Goal: Task Accomplishment & Management: Use online tool/utility

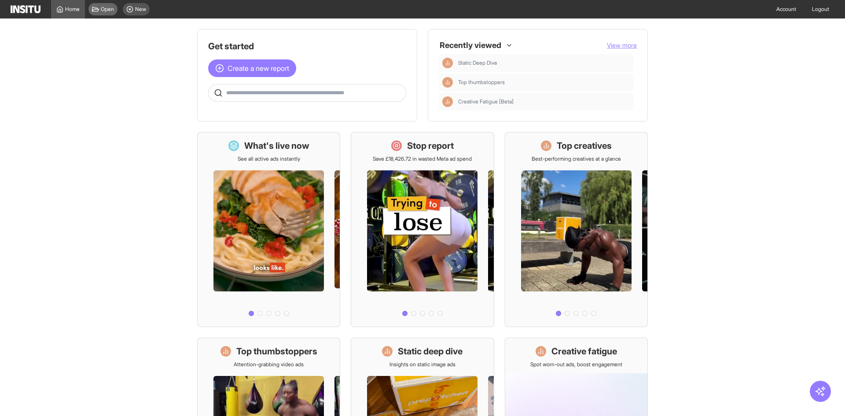
click at [99, 10] on icon at bounding box center [95, 9] width 7 height 5
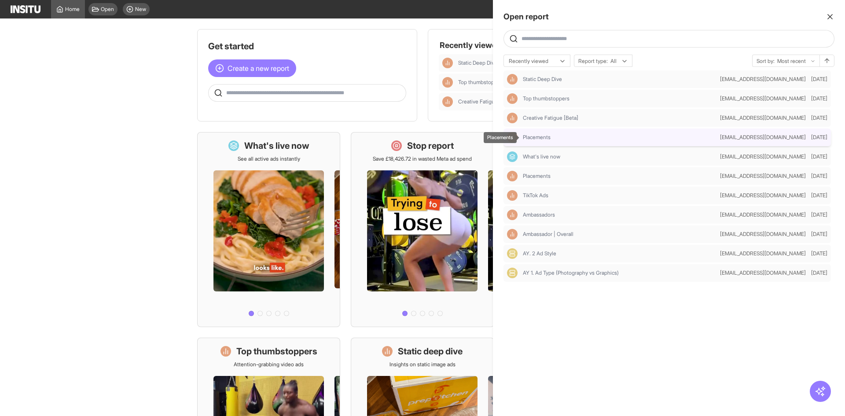
click at [581, 135] on div "Placements" at bounding box center [620, 137] width 194 height 7
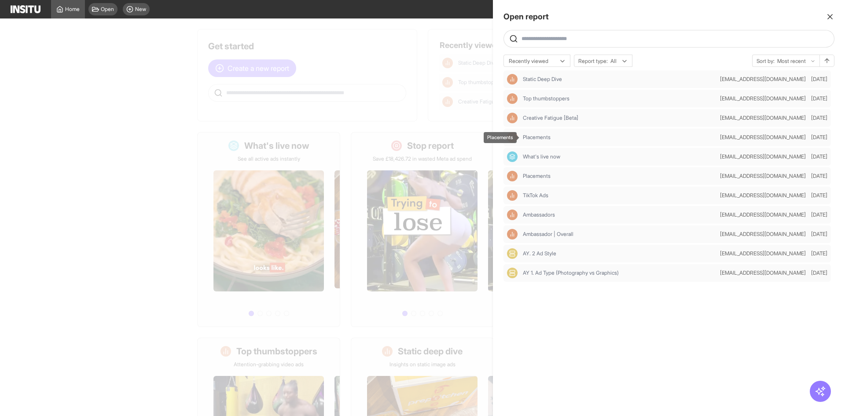
select select "**"
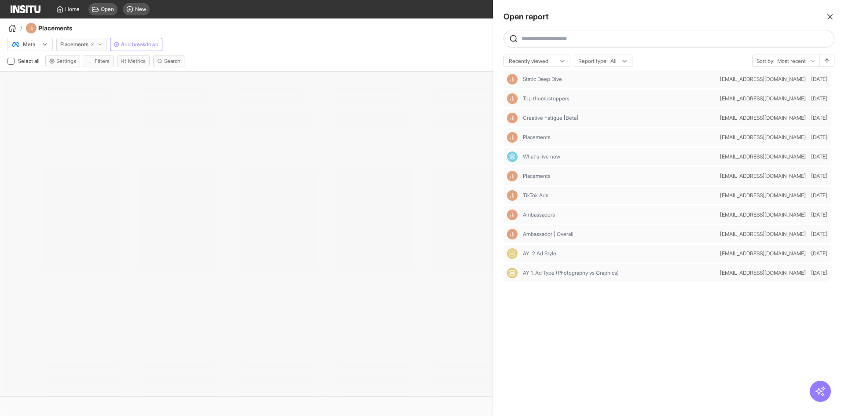
click at [829, 18] on icon "button" at bounding box center [829, 16] width 9 height 9
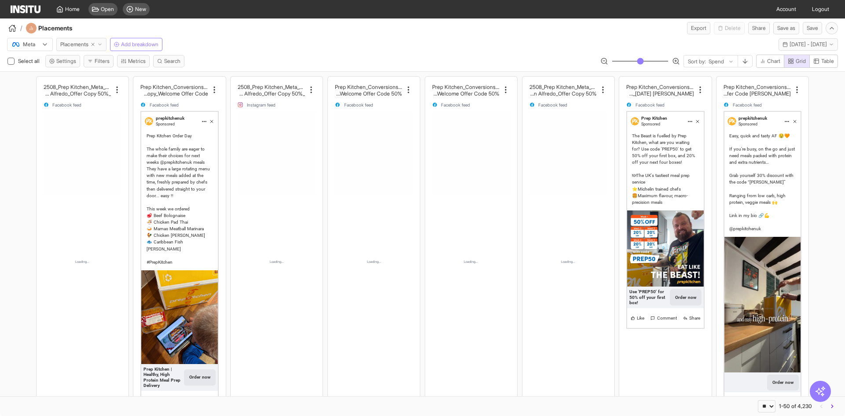
click at [83, 43] on span "Placements" at bounding box center [74, 44] width 28 height 7
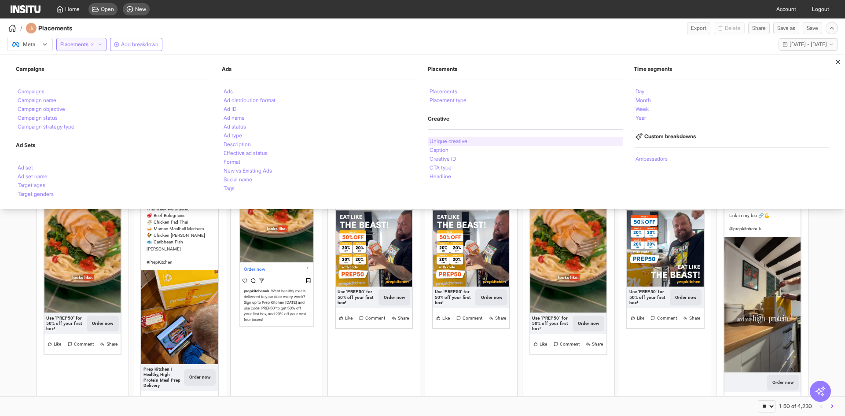
click at [435, 140] on li "Unique creative" at bounding box center [448, 141] width 38 height 5
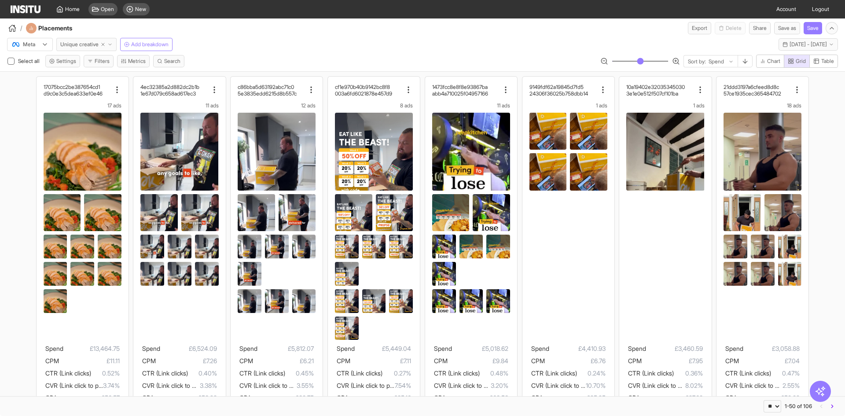
click at [80, 46] on span "Unique creative" at bounding box center [79, 44] width 38 height 7
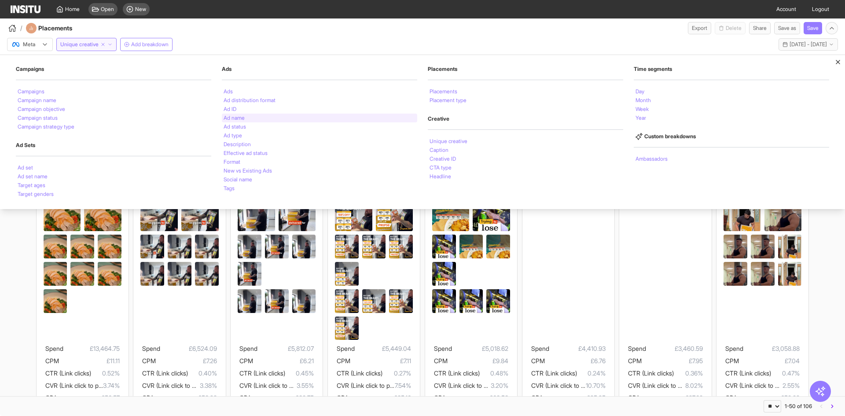
click at [234, 115] on li "Ad name" at bounding box center [233, 117] width 21 height 5
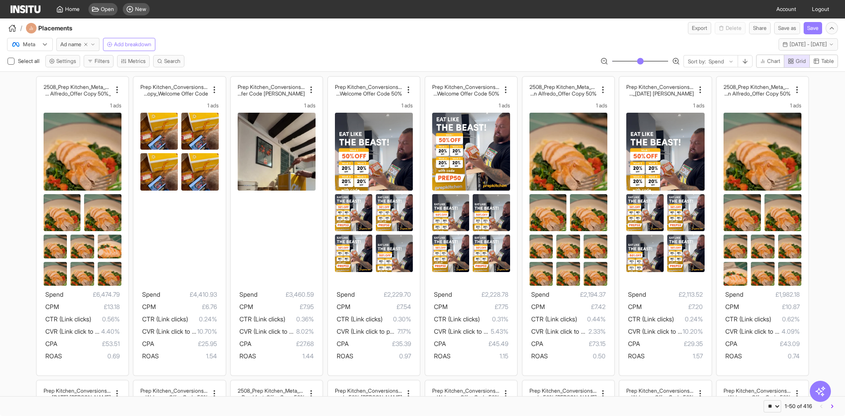
click at [203, 22] on div "/ Placements Export Delete Share Save as Save" at bounding box center [422, 26] width 845 height 16
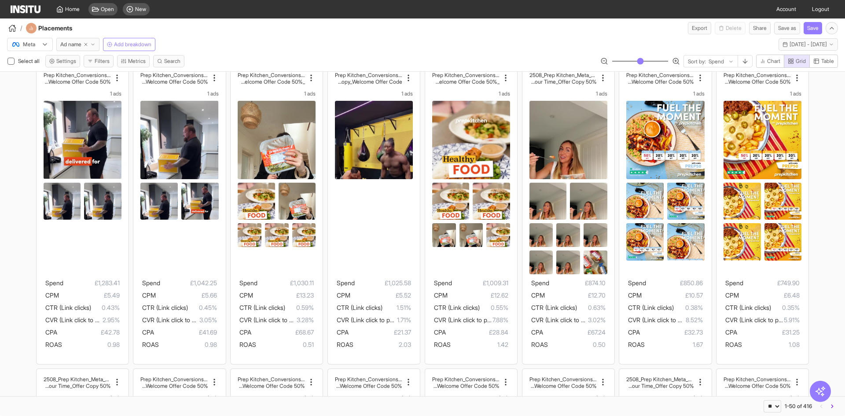
scroll to position [731, 0]
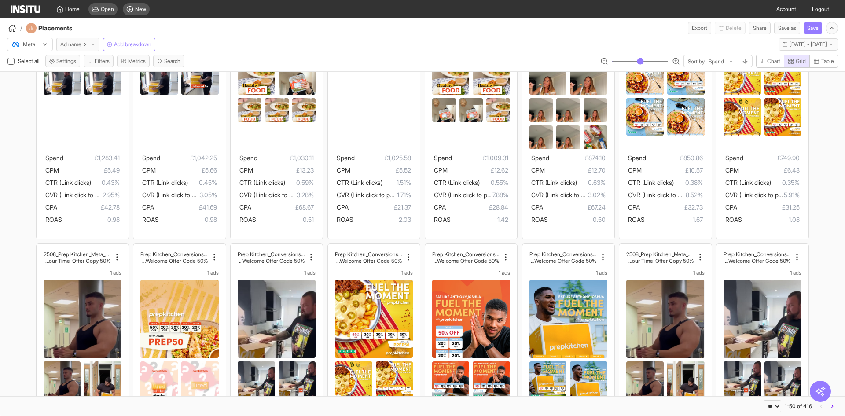
click at [77, 46] on span "Ad name" at bounding box center [70, 44] width 21 height 7
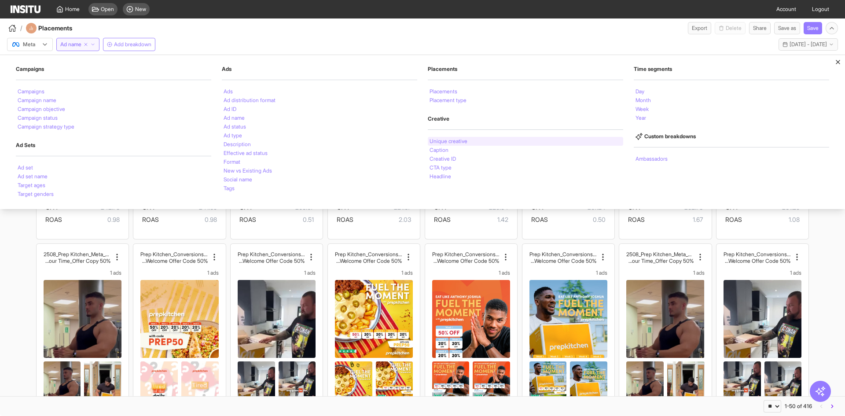
click at [472, 138] on div "Unique creative" at bounding box center [525, 141] width 195 height 9
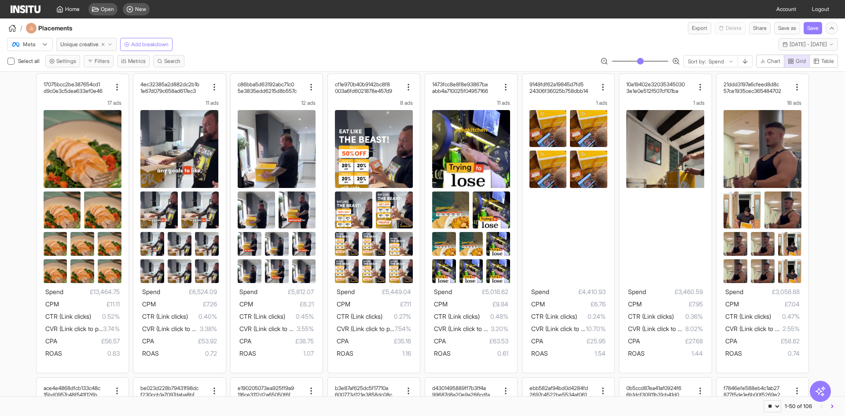
scroll to position [5, 0]
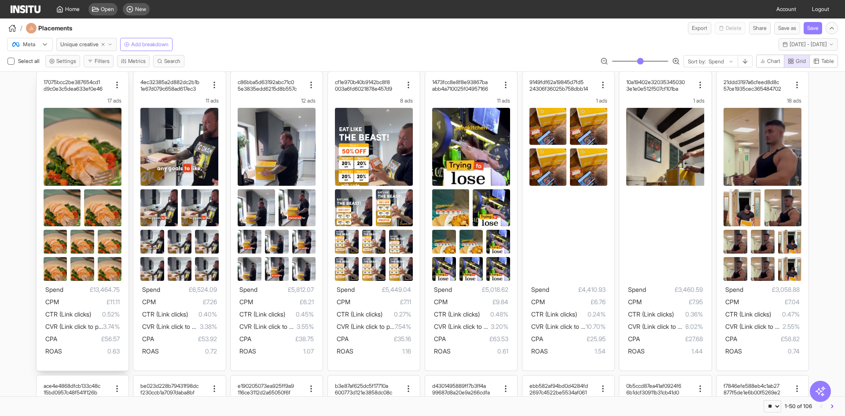
click at [115, 79] on div "17075bcc2be387654cd1 d9c0e3c5dea633ef0e46" at bounding box center [83, 85] width 78 height 13
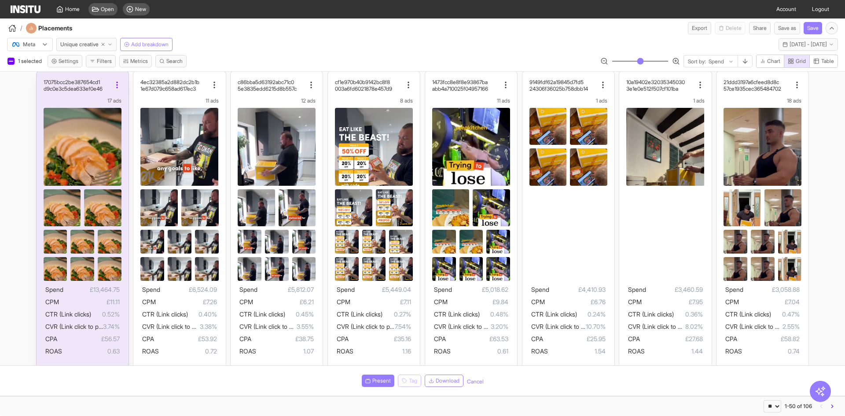
click at [114, 86] on icon at bounding box center [117, 84] width 9 height 9
click at [260, 38] on div "Meta Unique creative Add breakdown [DATE] - [DATE] [DATE] - [DATE]" at bounding box center [422, 42] width 845 height 17
click at [8, 65] on div "1 selected" at bounding box center [25, 61] width 37 height 8
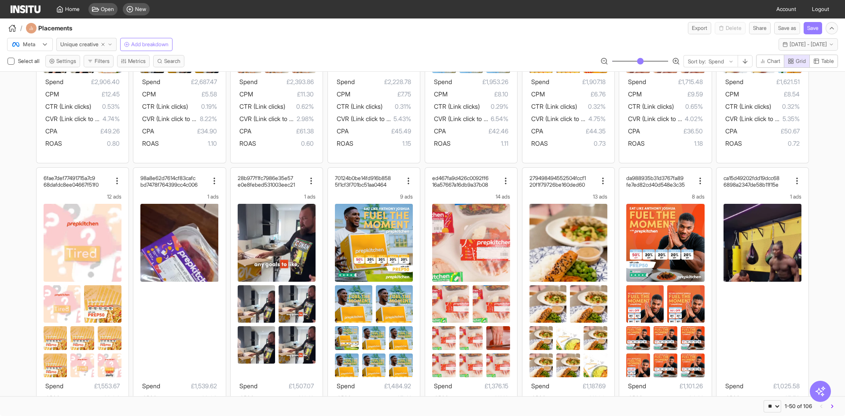
scroll to position [0, 0]
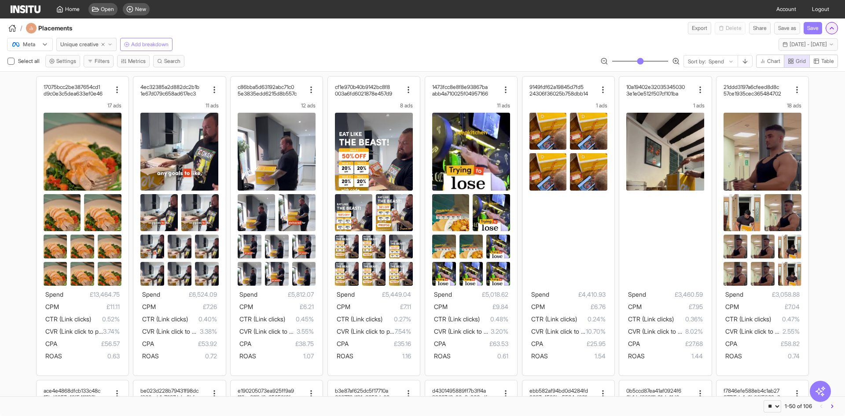
click at [832, 26] on icon "button" at bounding box center [831, 28] width 7 height 7
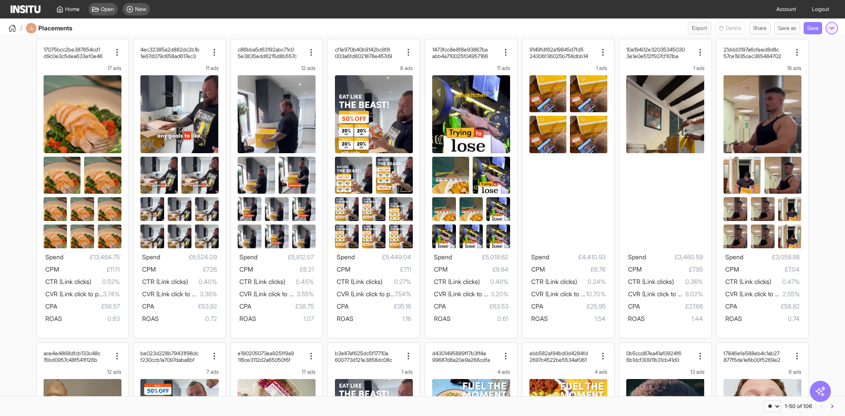
click at [832, 26] on icon "button" at bounding box center [831, 28] width 7 height 7
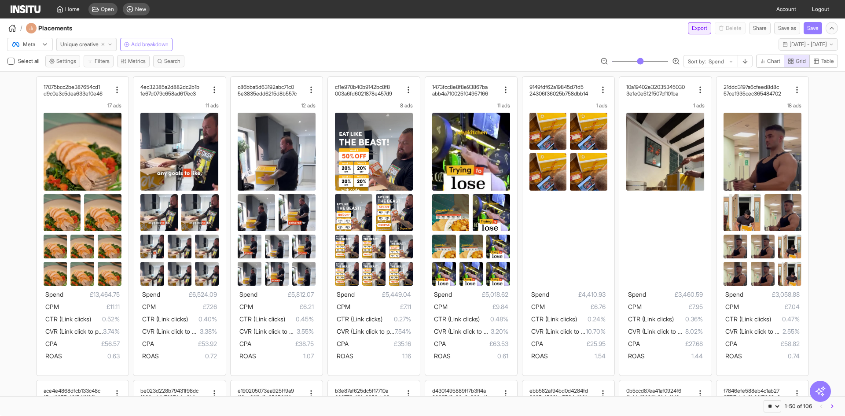
click at [695, 32] on button "Export" at bounding box center [699, 28] width 23 height 12
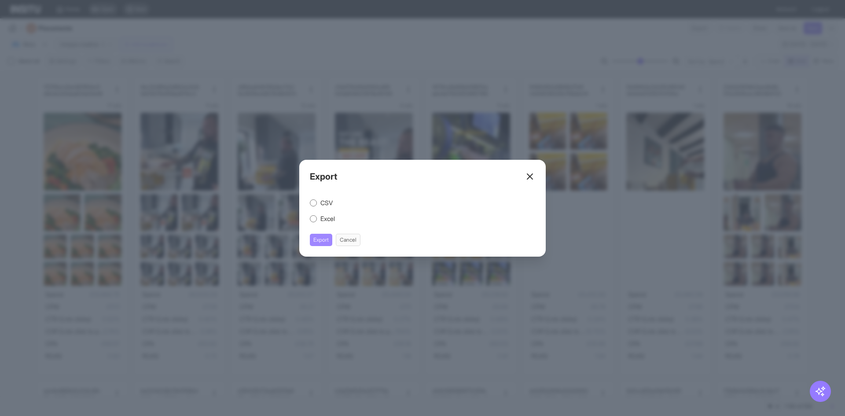
click at [316, 243] on button "Export" at bounding box center [321, 240] width 22 height 12
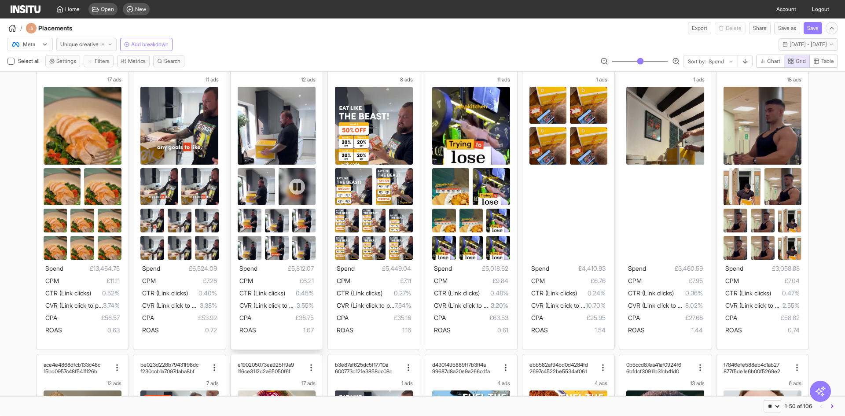
scroll to position [26, 0]
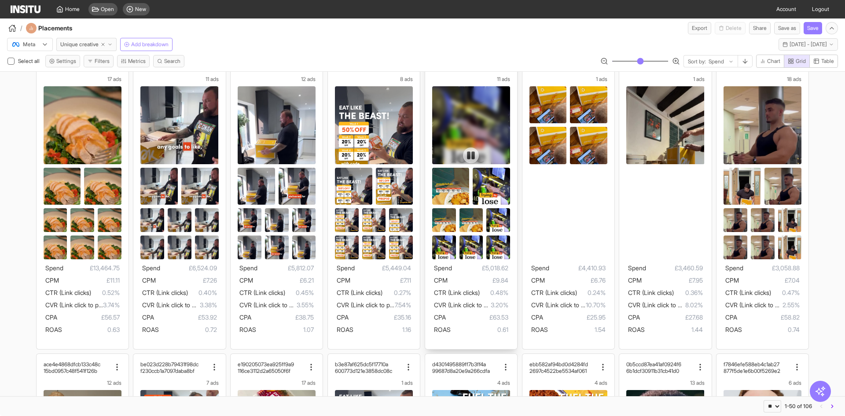
click at [490, 119] on div at bounding box center [471, 155] width 78 height 139
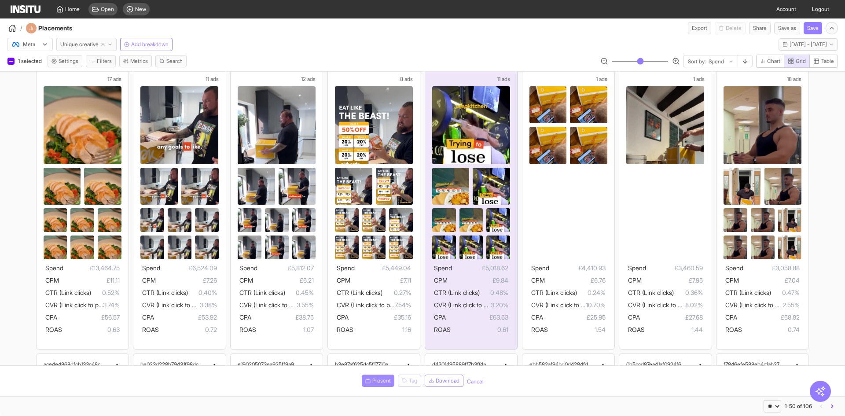
click at [372, 379] on span "Present" at bounding box center [381, 380] width 18 height 7
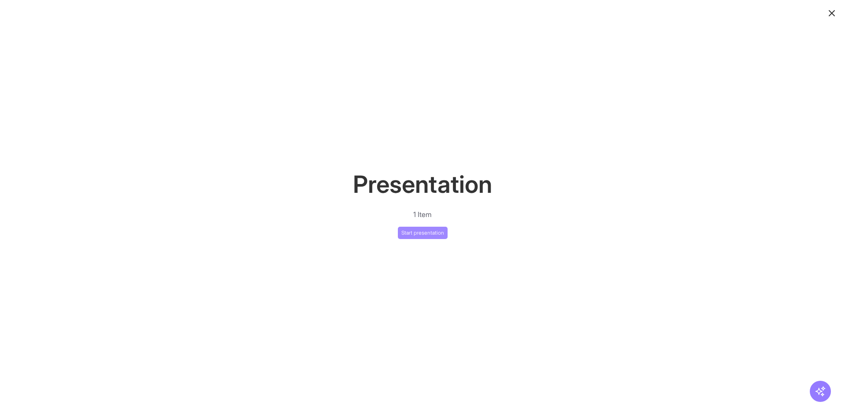
click at [428, 228] on button "Start presentation" at bounding box center [423, 233] width 50 height 12
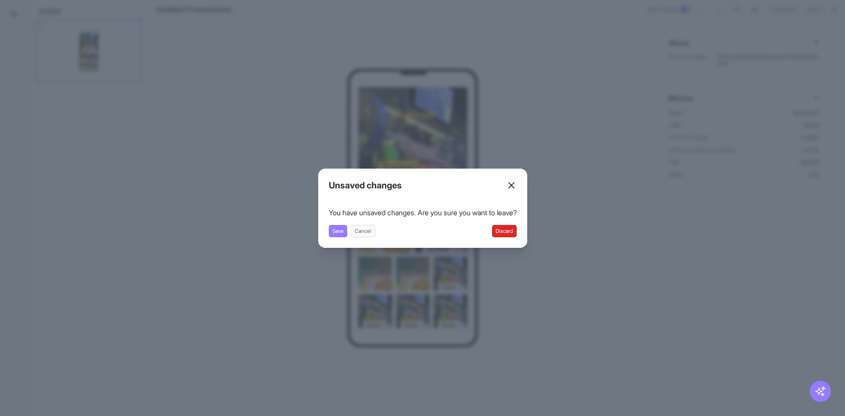
click at [510, 227] on button "Discard" at bounding box center [504, 231] width 25 height 12
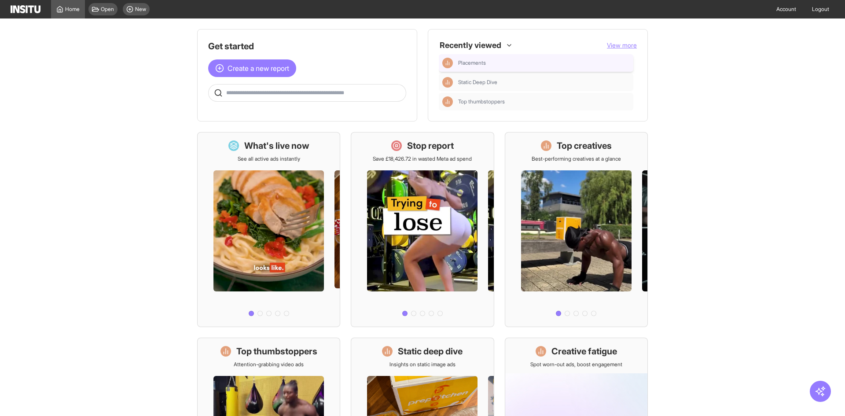
click at [520, 57] on div "Placements" at bounding box center [536, 63] width 194 height 18
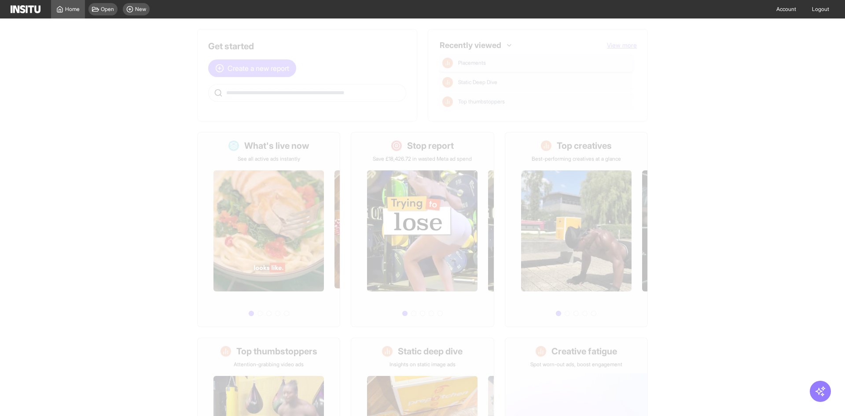
select select "**"
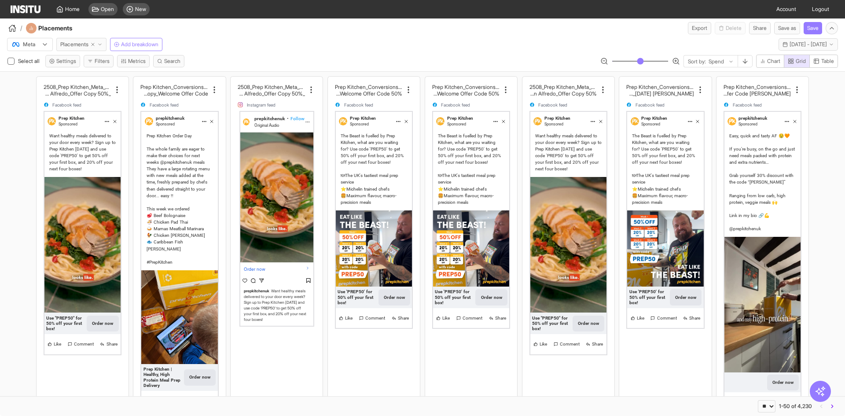
click at [74, 48] on button "Placements" at bounding box center [81, 44] width 50 height 13
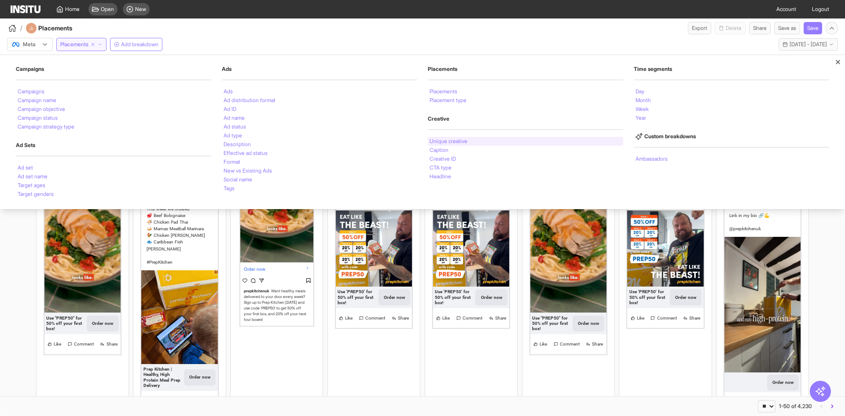
click at [455, 143] on li "Unique creative" at bounding box center [448, 141] width 38 height 5
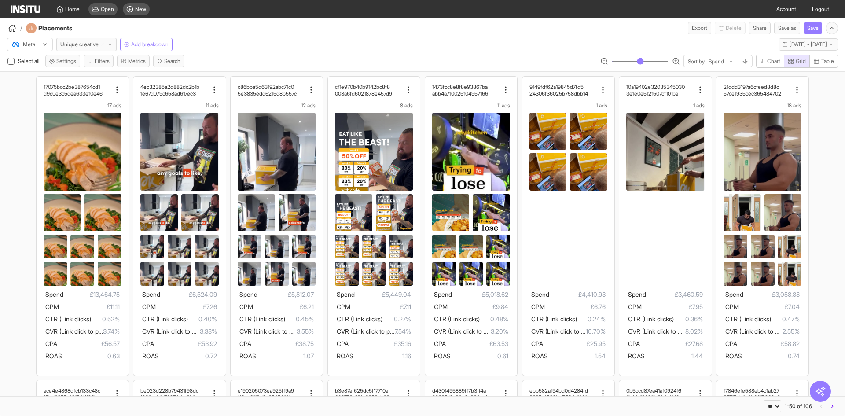
drag, startPoint x: 598, startPoint y: 91, endPoint x: 583, endPoint y: 73, distance: 23.2
click at [574, 94] on h2 "24306f36025b758dbb14" at bounding box center [558, 93] width 59 height 7
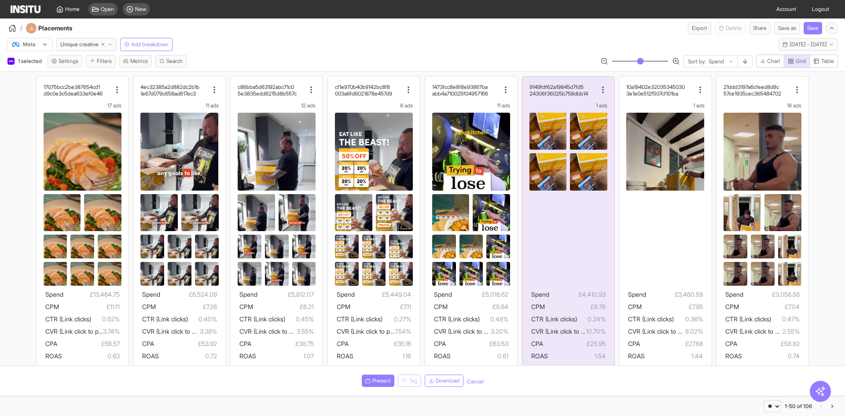
drag, startPoint x: 382, startPoint y: 382, endPoint x: 310, endPoint y: 374, distance: 72.6
click at [310, 374] on div "Present Tag Download Cancel" at bounding box center [422, 381] width 845 height 30
click at [372, 377] on span "Present" at bounding box center [381, 380] width 18 height 7
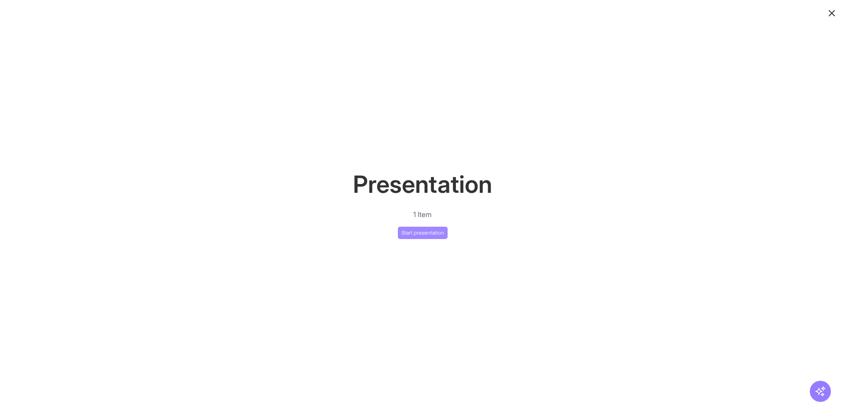
click at [416, 237] on button "Start presentation" at bounding box center [423, 233] width 50 height 12
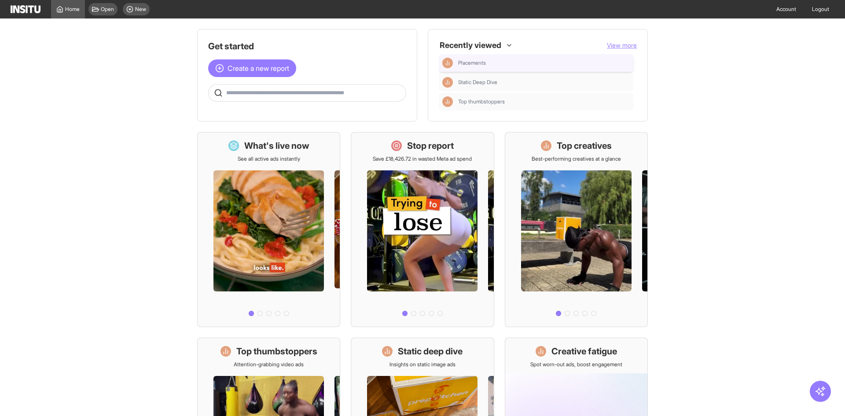
click at [487, 58] on div "Placements" at bounding box center [535, 63] width 187 height 11
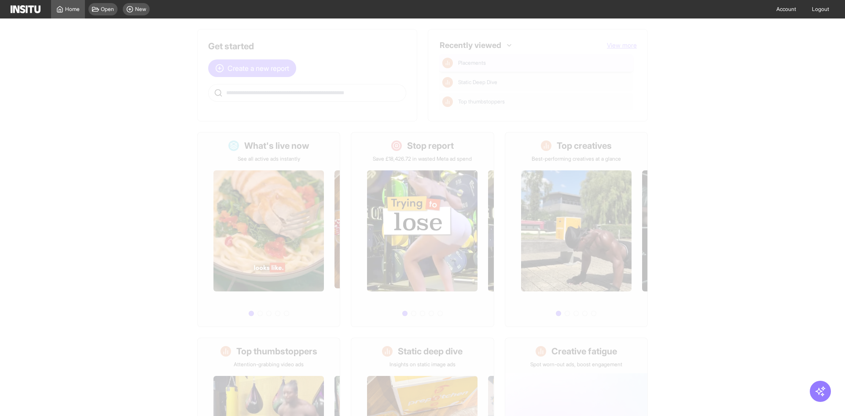
select select "**"
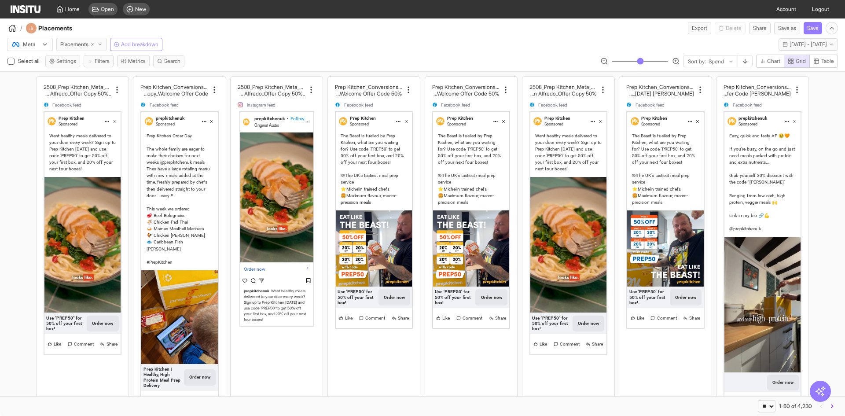
click at [158, 46] on span "Add breakdown" at bounding box center [139, 44] width 37 height 7
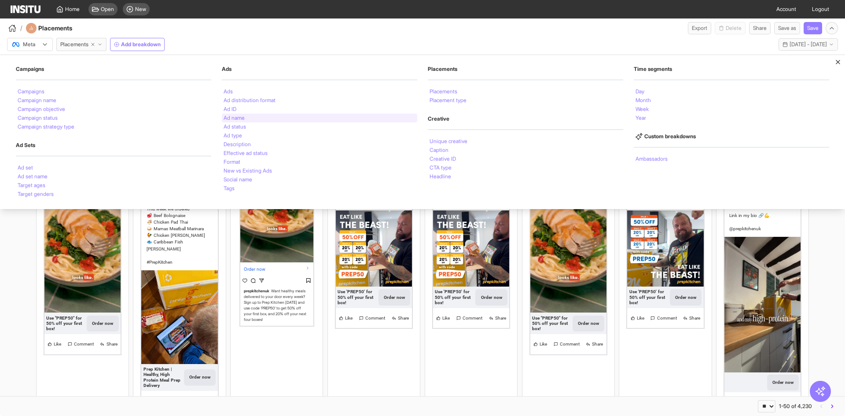
click at [234, 119] on li "Ad name" at bounding box center [233, 117] width 21 height 5
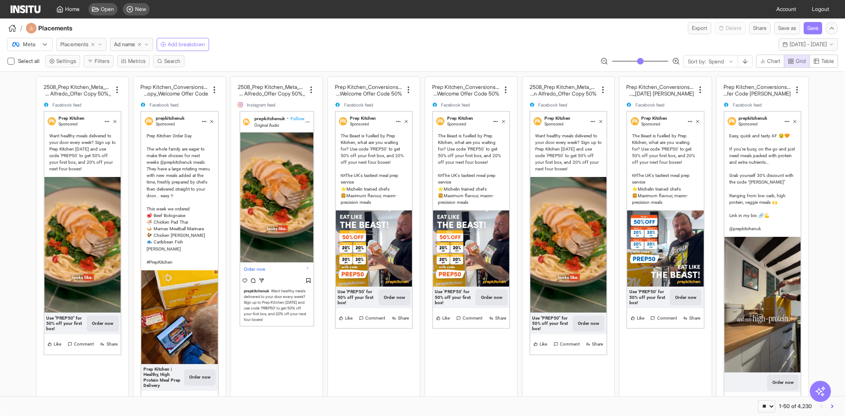
click at [95, 41] on button "Placements" at bounding box center [81, 44] width 50 height 13
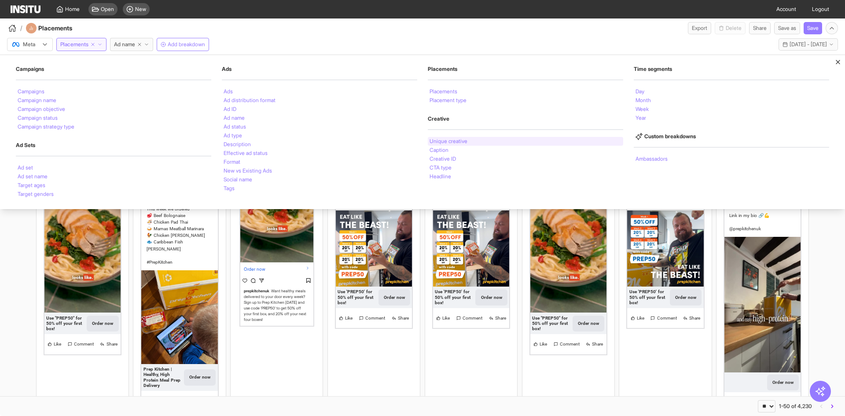
click at [439, 143] on li "Unique creative" at bounding box center [448, 141] width 38 height 5
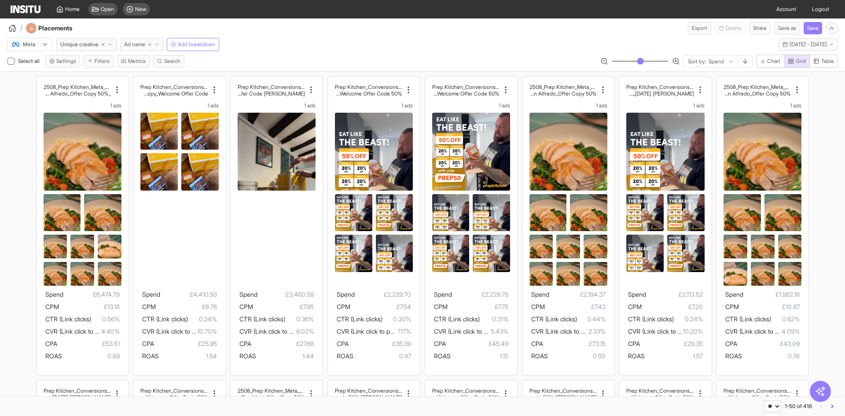
click at [152, 47] on icon "button" at bounding box center [149, 44] width 5 height 5
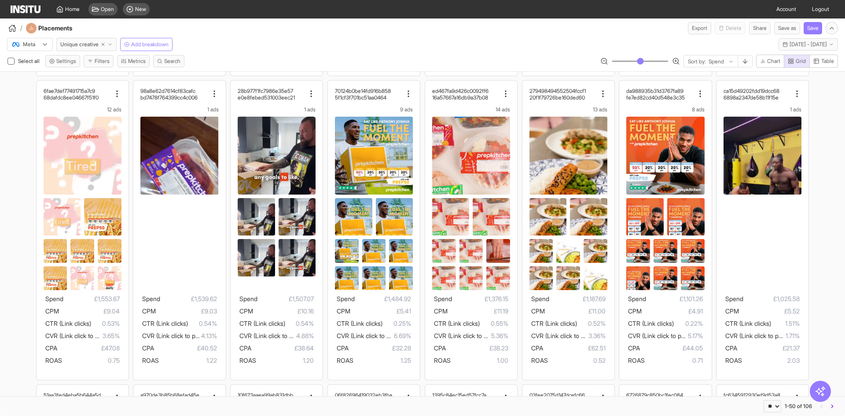
scroll to position [603, 0]
click at [574, 99] on h2 "20f1f79726be160ded60" at bounding box center [556, 98] width 55 height 7
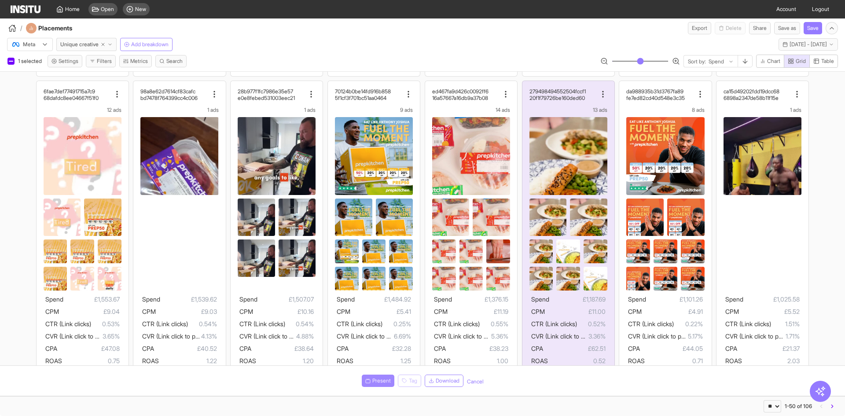
click at [376, 381] on span "Present" at bounding box center [381, 380] width 18 height 7
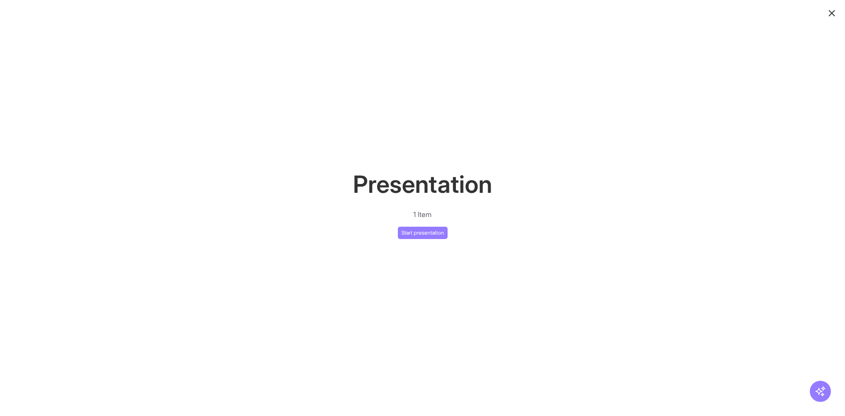
click at [408, 226] on div "Presentation 1 Item Start presentation" at bounding box center [422, 202] width 845 height 73
click at [426, 233] on button "Start presentation" at bounding box center [423, 233] width 50 height 12
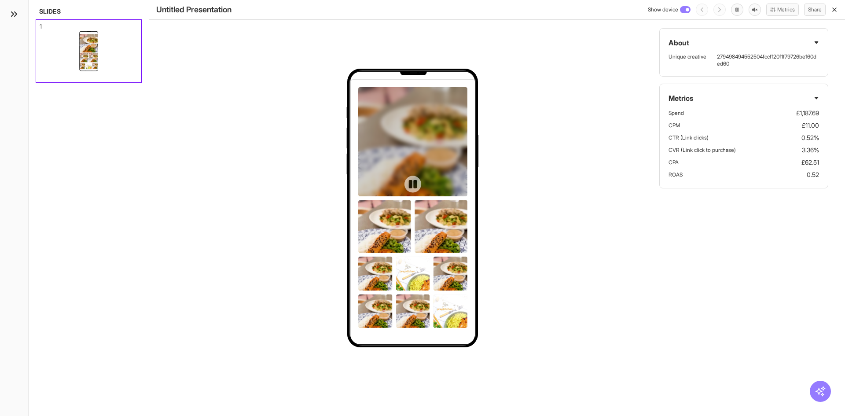
click at [385, 156] on div at bounding box center [412, 184] width 109 height 194
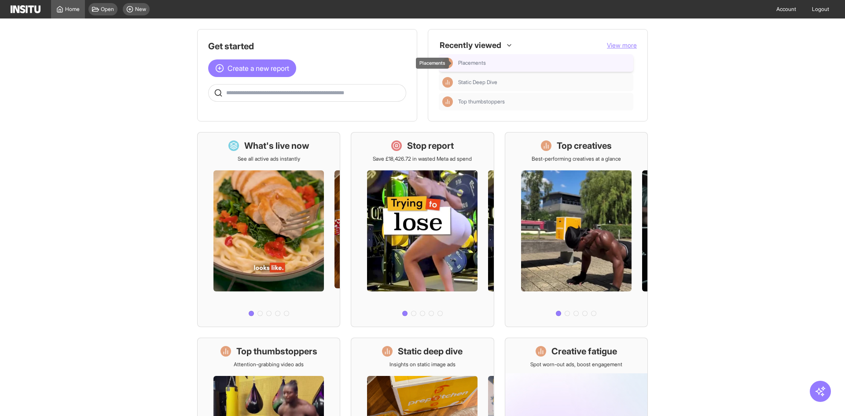
click at [511, 64] on div "Placements" at bounding box center [544, 62] width 172 height 7
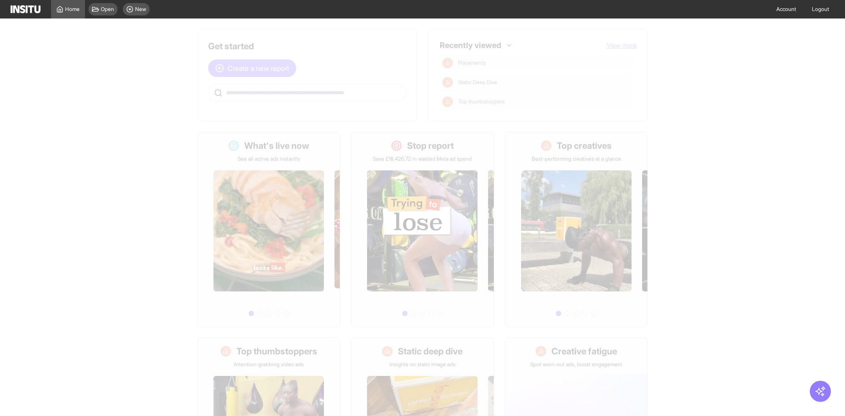
select select "**"
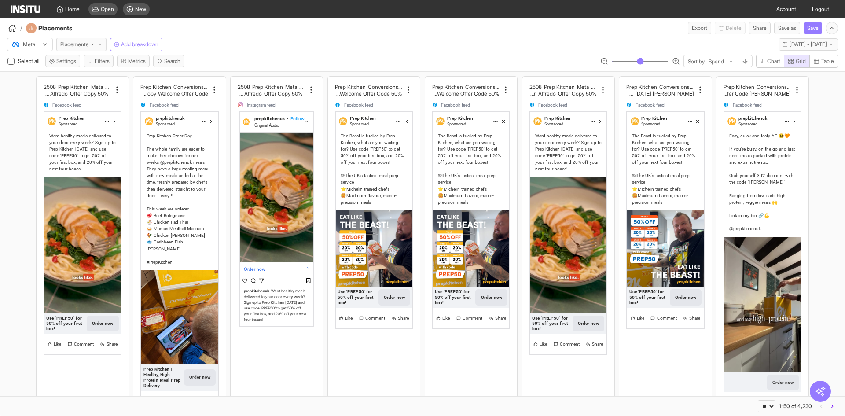
click at [86, 39] on button "Placements" at bounding box center [81, 44] width 50 height 13
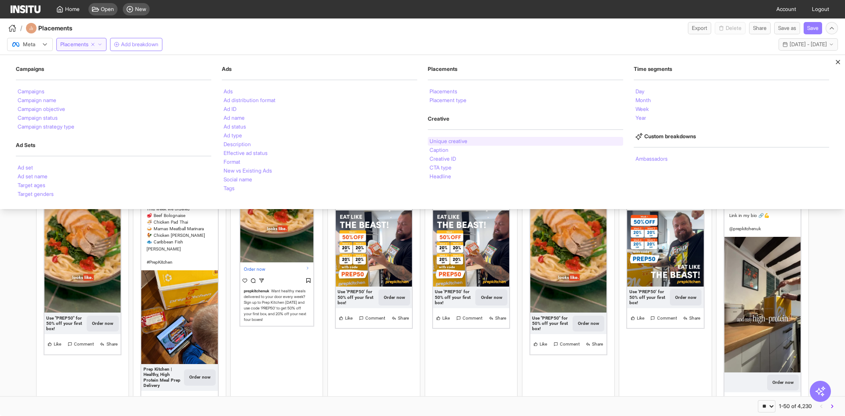
click at [443, 140] on li "Unique creative" at bounding box center [448, 141] width 38 height 5
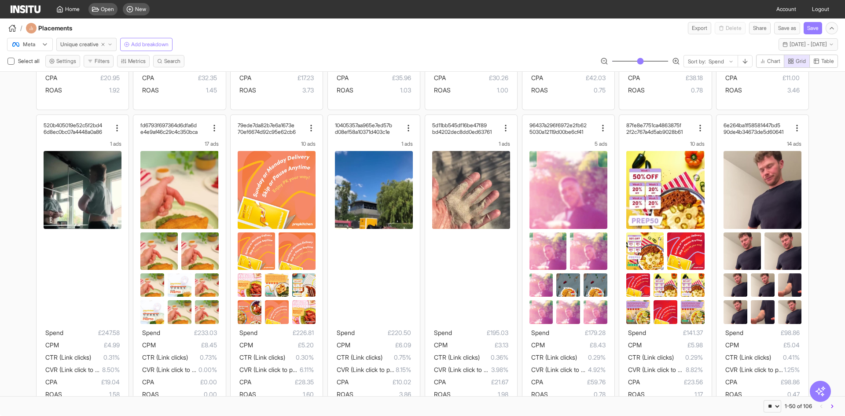
scroll to position [1178, 0]
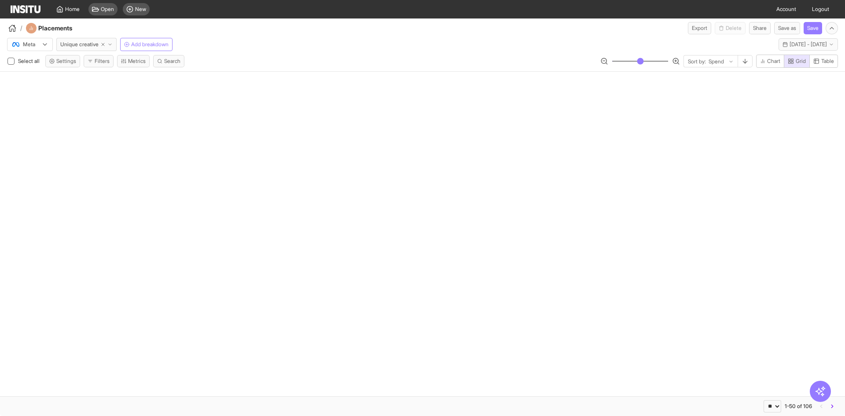
select select "**"
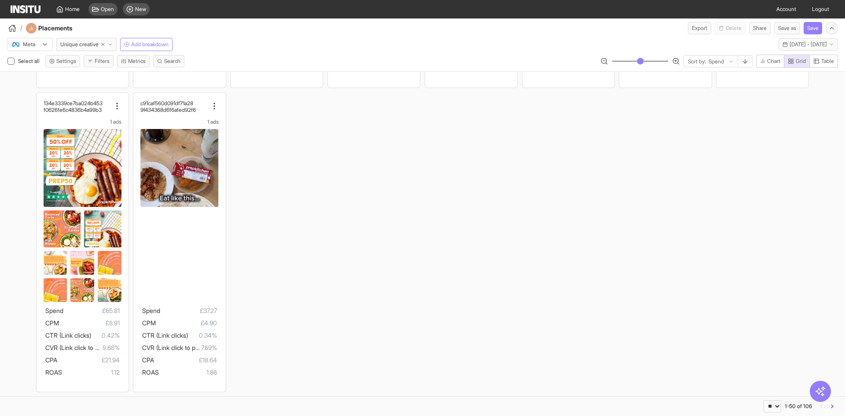
scroll to position [1807, 0]
